Goal: Task Accomplishment & Management: Use online tool/utility

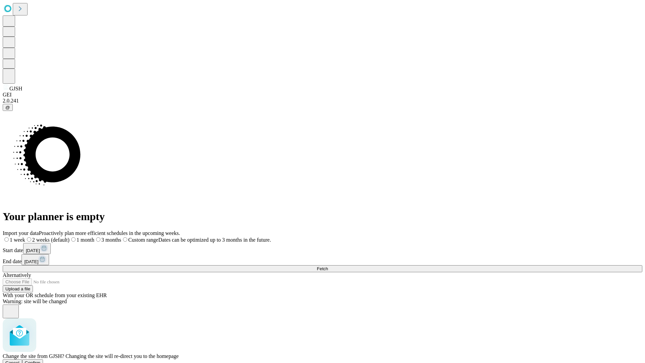
click at [41, 360] on span "Confirm" at bounding box center [33, 362] width 16 height 5
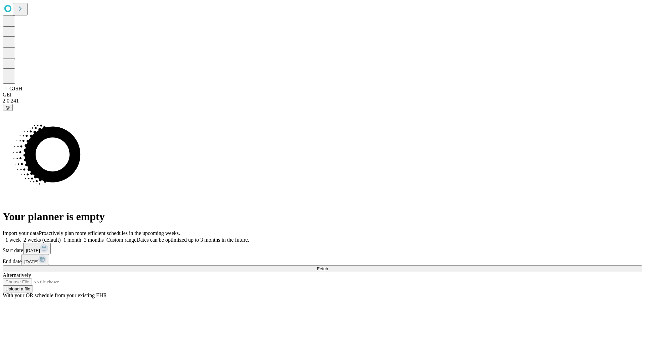
click at [81, 237] on label "1 month" at bounding box center [71, 240] width 20 height 6
click at [328, 266] on span "Fetch" at bounding box center [322, 268] width 11 height 5
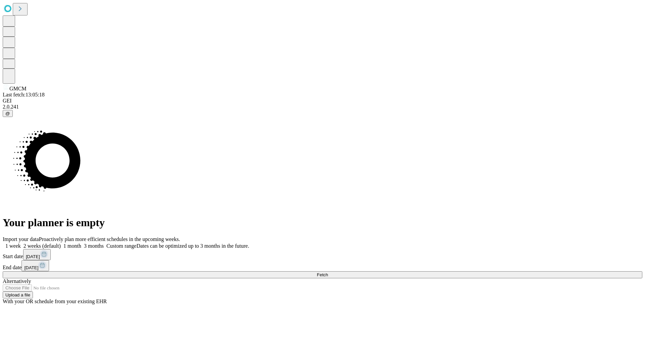
click at [81, 243] on label "1 month" at bounding box center [71, 246] width 20 height 6
click at [328, 272] on span "Fetch" at bounding box center [322, 274] width 11 height 5
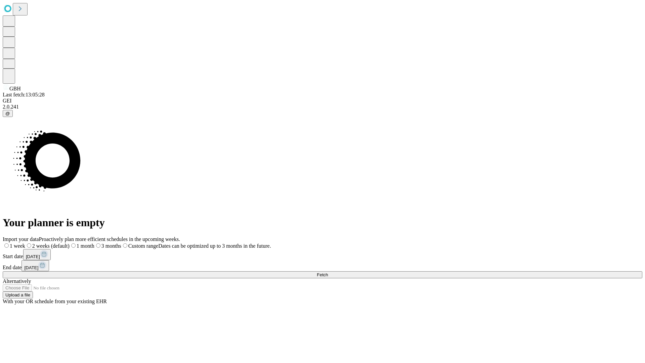
click at [94, 243] on label "1 month" at bounding box center [81, 246] width 25 height 6
click at [328, 272] on span "Fetch" at bounding box center [322, 274] width 11 height 5
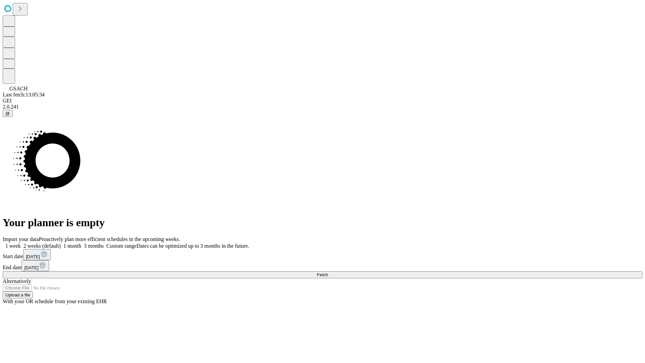
click at [328, 272] on span "Fetch" at bounding box center [322, 274] width 11 height 5
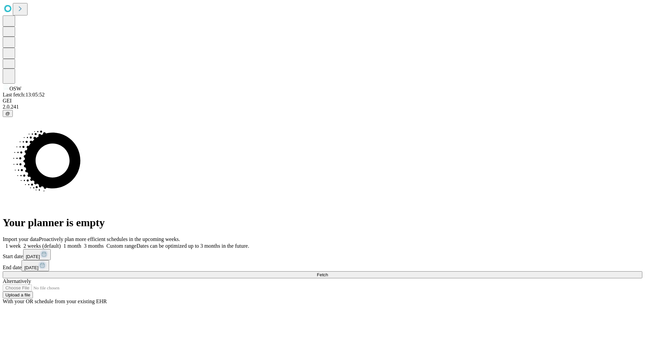
click at [81, 243] on label "1 month" at bounding box center [71, 246] width 20 height 6
click at [328, 272] on span "Fetch" at bounding box center [322, 274] width 11 height 5
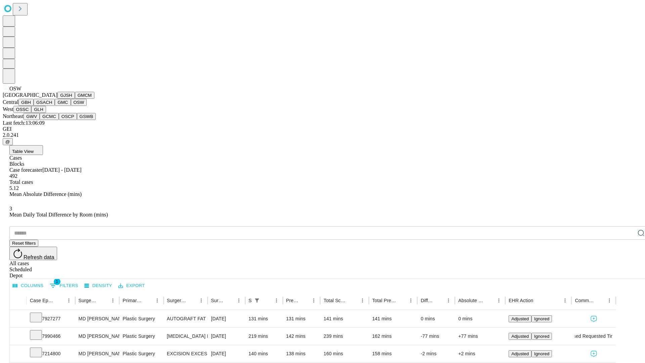
click at [32, 113] on button "OSSC" at bounding box center [22, 109] width 18 height 7
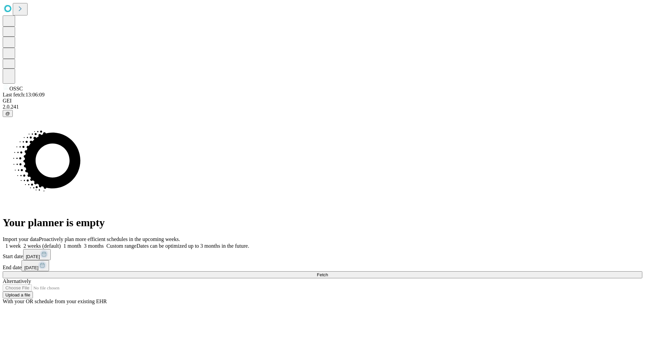
click at [81, 243] on label "1 month" at bounding box center [71, 246] width 20 height 6
click at [328, 272] on span "Fetch" at bounding box center [322, 274] width 11 height 5
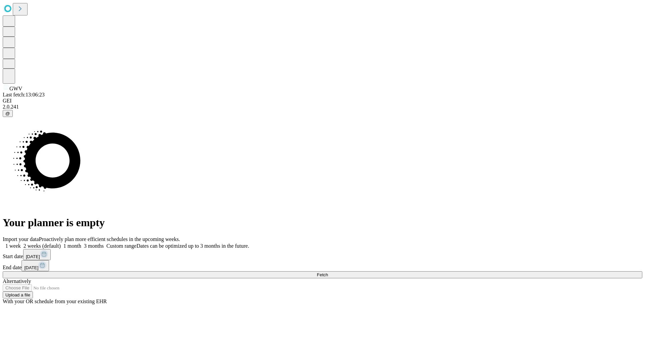
click at [81, 243] on label "1 month" at bounding box center [71, 246] width 20 height 6
click at [328, 272] on span "Fetch" at bounding box center [322, 274] width 11 height 5
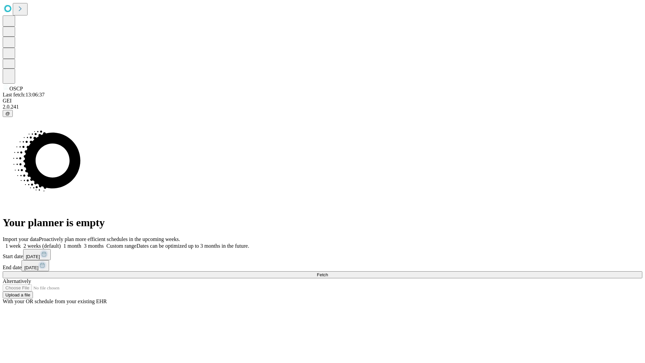
click at [81, 243] on label "1 month" at bounding box center [71, 246] width 20 height 6
click at [328, 272] on span "Fetch" at bounding box center [322, 274] width 11 height 5
